Goal: Task Accomplishment & Management: Manage account settings

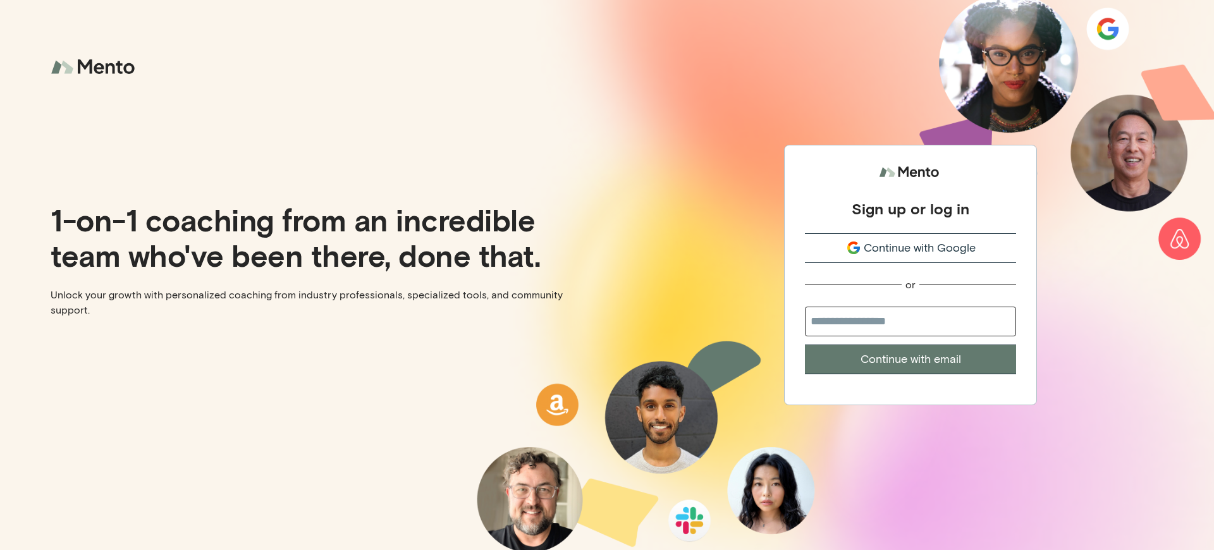
click at [910, 202] on div "Sign up or log in" at bounding box center [911, 208] width 118 height 19
